Goal: Information Seeking & Learning: Learn about a topic

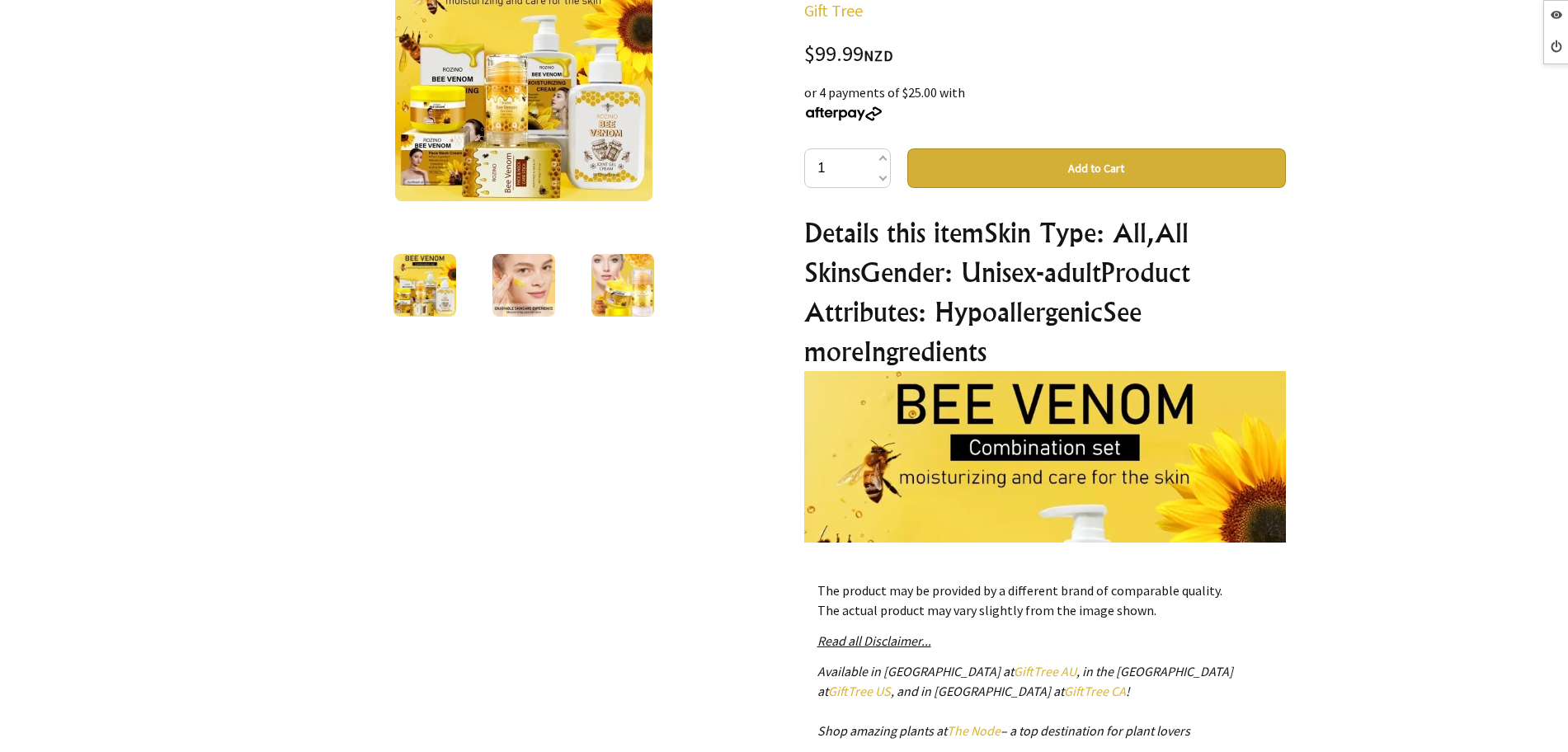
scroll to position [103, 0]
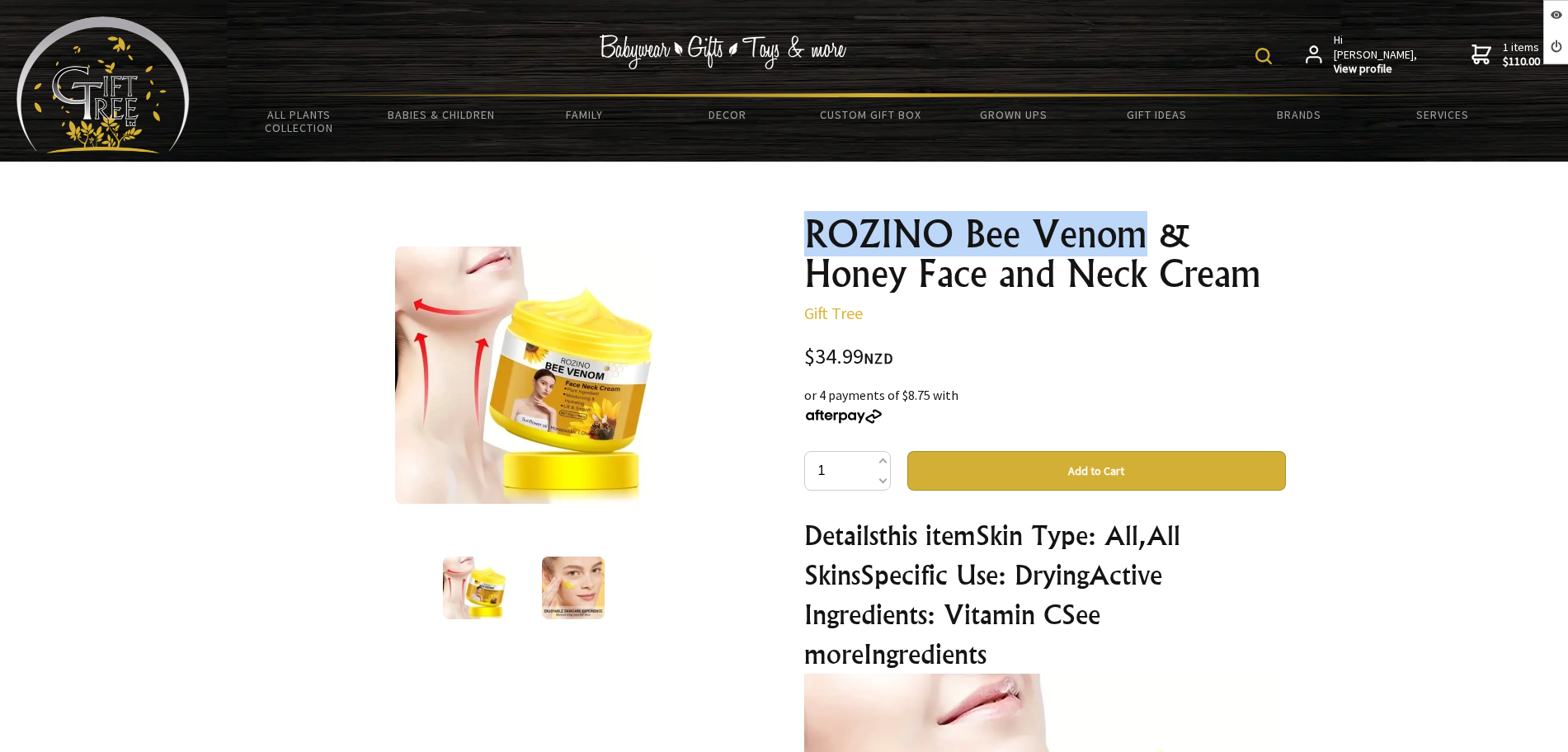
drag, startPoint x: 805, startPoint y: 221, endPoint x: 1142, endPoint y: 229, distance: 337.1
click at [1142, 229] on h1 "ROZINO Bee Venom & Honey Face and Neck Cream" at bounding box center [1044, 253] width 482 height 79
copy h1 "ROZINO Bee Venom"
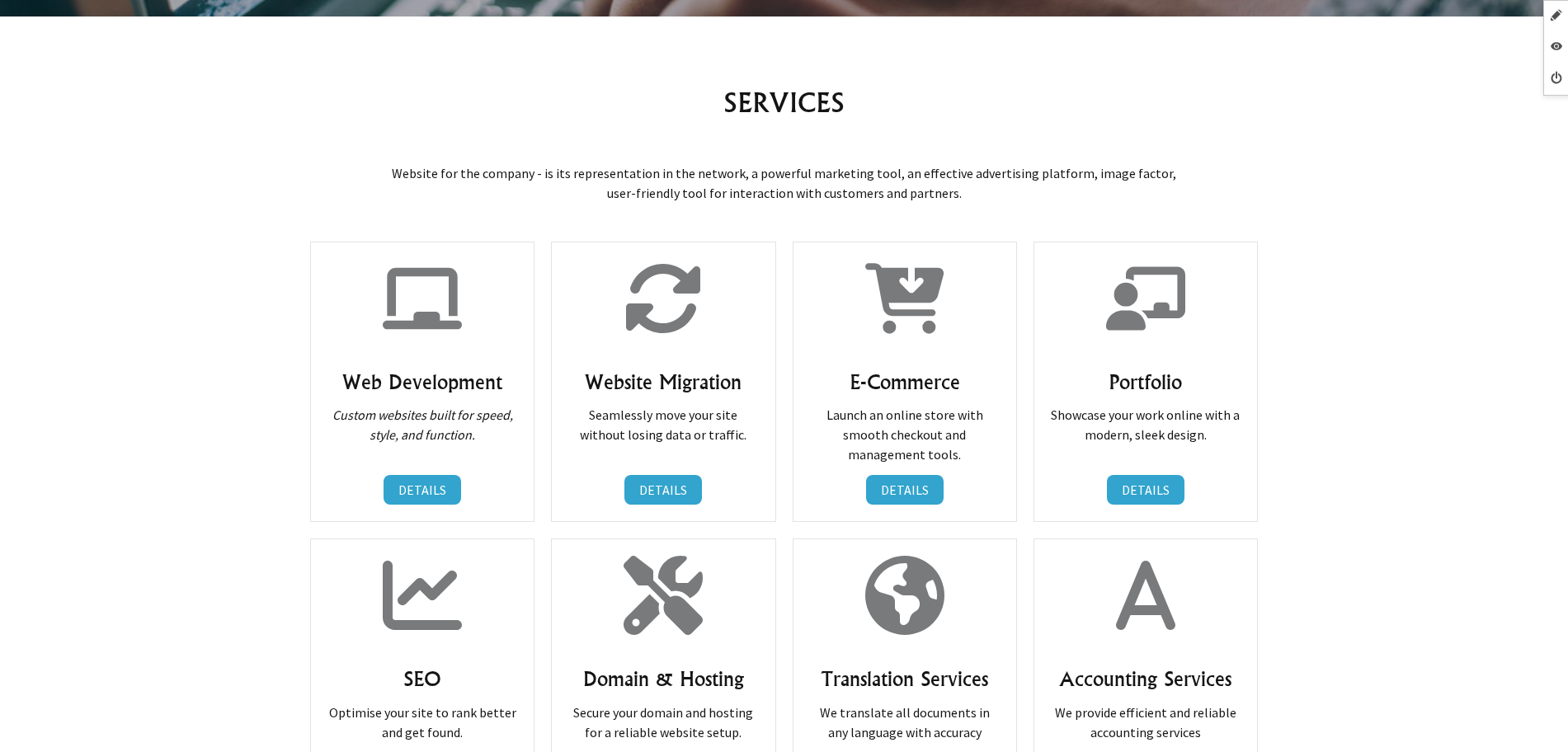
scroll to position [103, 0]
